Goal: Transaction & Acquisition: Purchase product/service

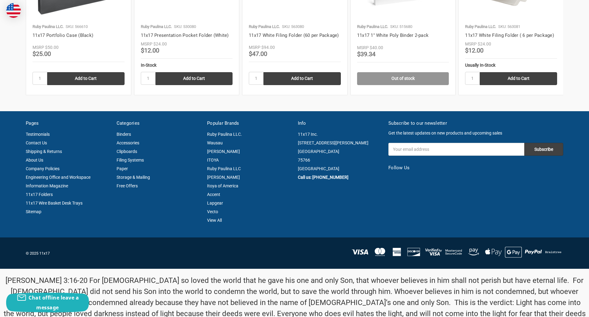
scroll to position [923, 0]
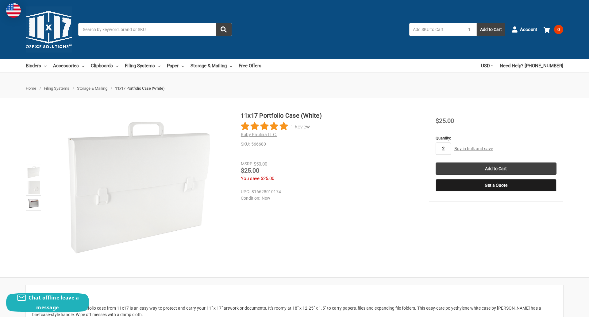
type input "2"
click at [496, 185] on button "Get a Quote" at bounding box center [496, 185] width 121 height 12
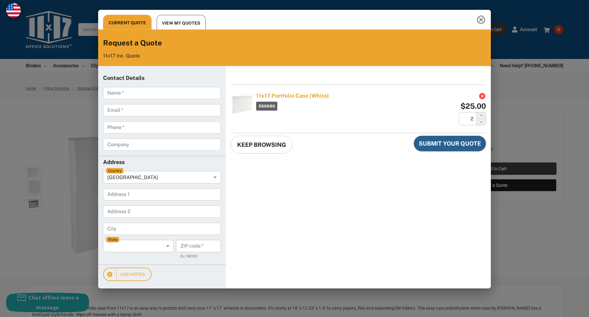
click at [496, 168] on div "Current Quote View My Quotes Request a Quote 11x17 Inc. Quote Contact Details N…" at bounding box center [294, 158] width 589 height 317
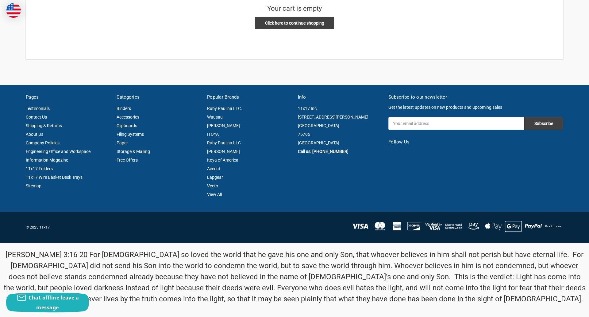
scroll to position [4, 0]
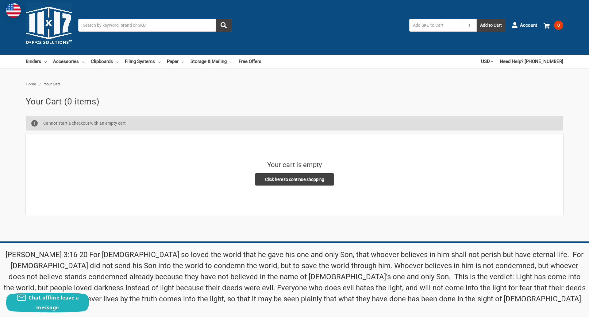
click at [456, 273] on input "Email Address" at bounding box center [456, 279] width 136 height 13
type input "[EMAIL_ADDRESS][DOMAIN_NAME]"
